Goal: Task Accomplishment & Management: Manage account settings

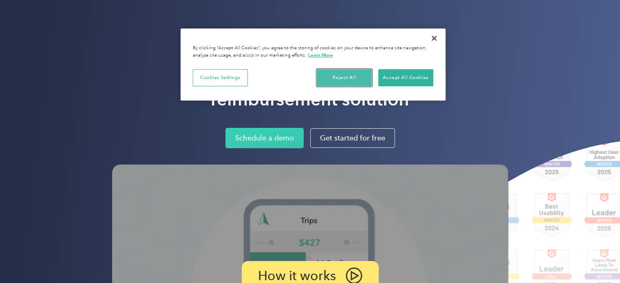
click at [354, 75] on button "Reject All" at bounding box center [344, 77] width 55 height 17
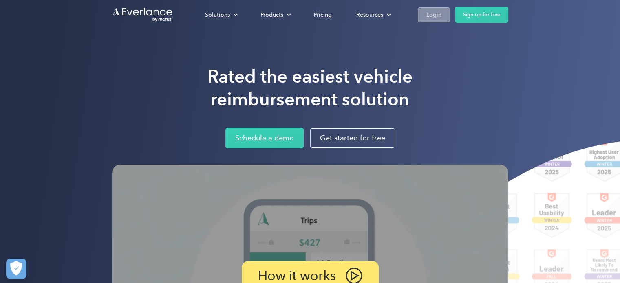
click at [436, 14] on div "Login" at bounding box center [434, 15] width 15 height 10
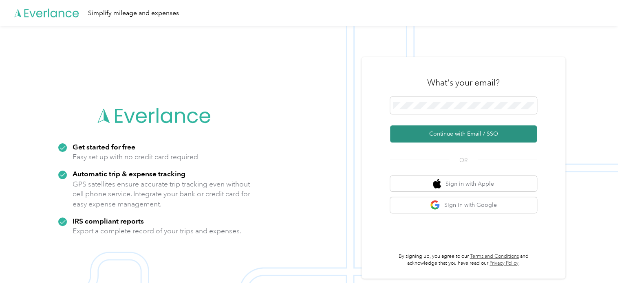
click at [440, 137] on button "Continue with Email / SSO" at bounding box center [463, 134] width 147 height 17
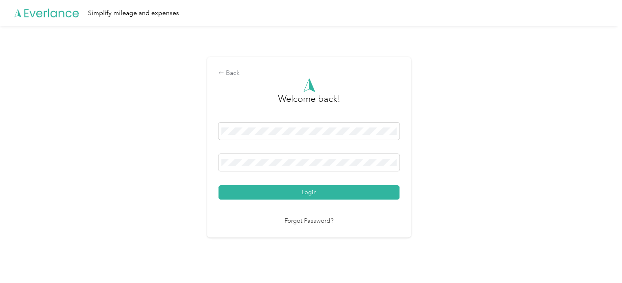
click at [219, 186] on button "Login" at bounding box center [309, 193] width 181 height 14
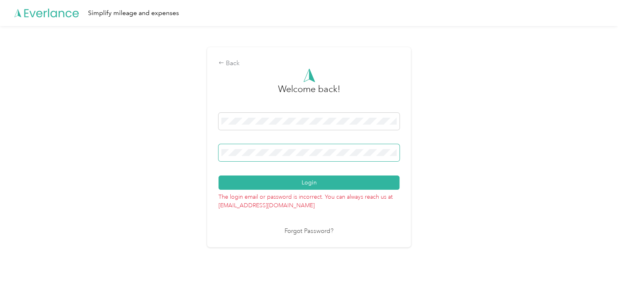
click at [397, 155] on div at bounding box center [397, 155] width 0 height 0
click at [219, 176] on button "Login" at bounding box center [309, 183] width 181 height 14
